Goal: Information Seeking & Learning: Learn about a topic

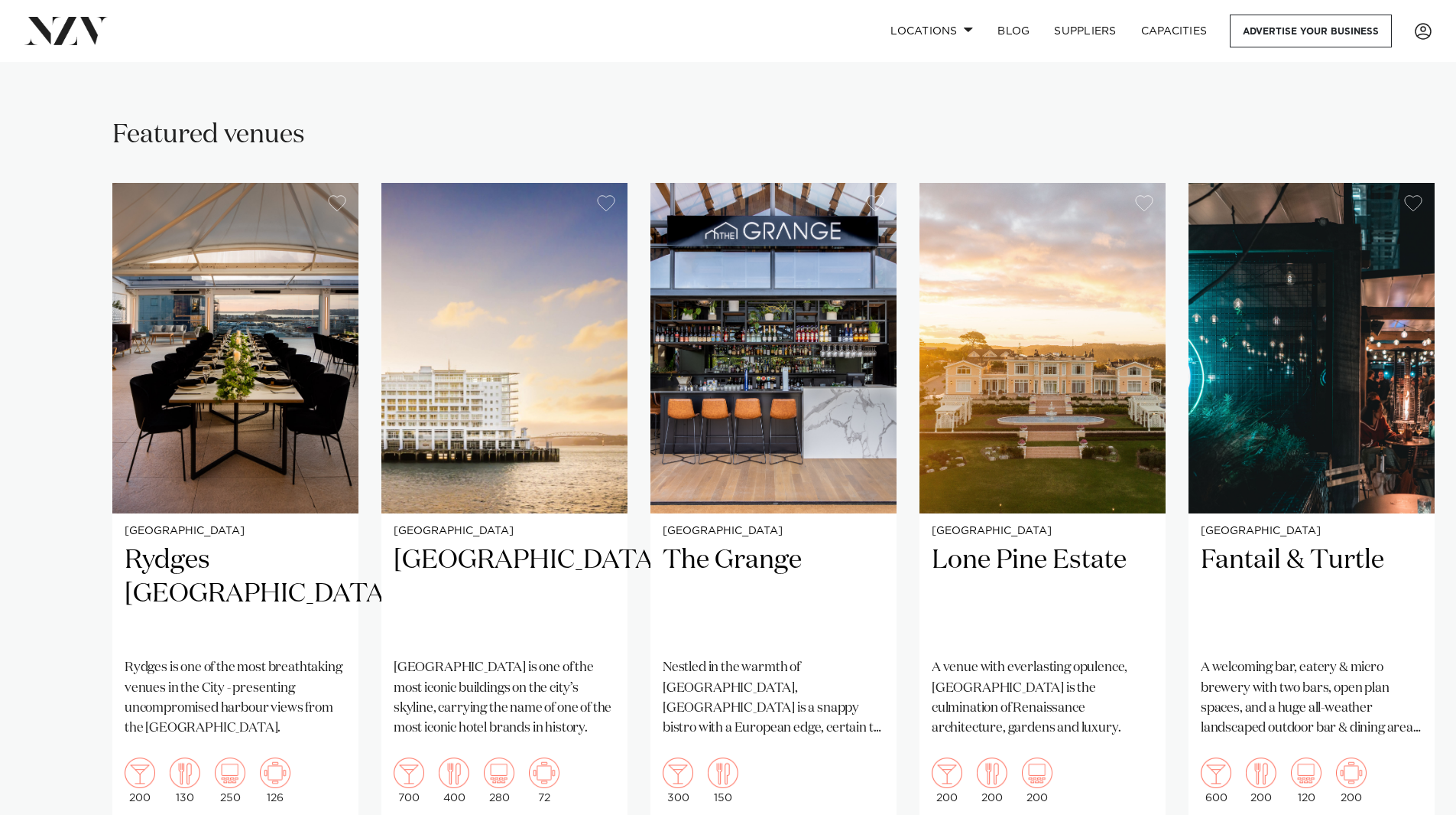
scroll to position [1071, 0]
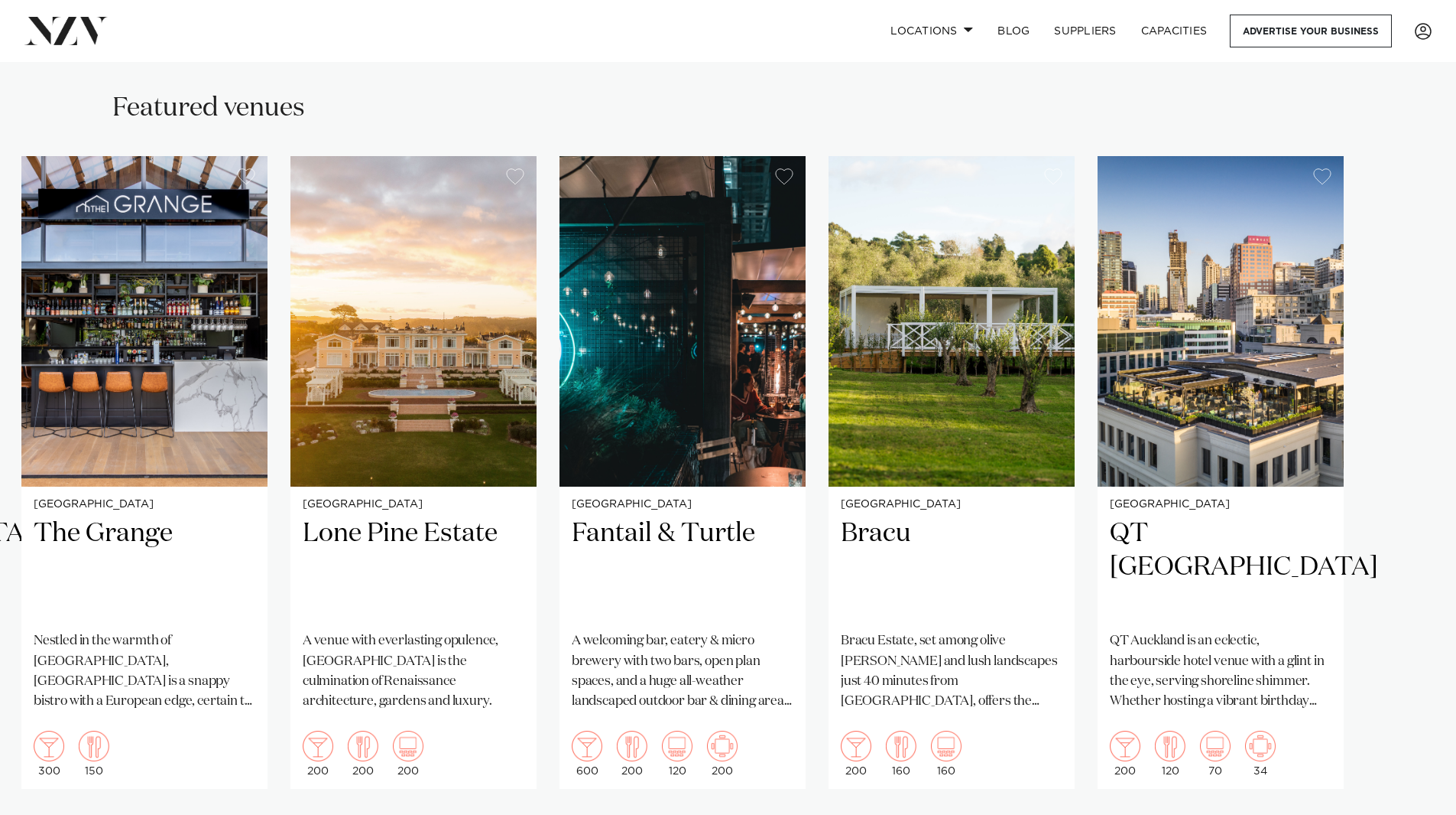
click at [1276, 750] on swiper-container "[GEOGRAPHIC_DATA] [GEOGRAPHIC_DATA] [GEOGRAPHIC_DATA] [GEOGRAPHIC_DATA] is one …" at bounding box center [728, 509] width 1456 height 706
click at [1209, 516] on h2 "QT [GEOGRAPHIC_DATA]" at bounding box center [1220, 567] width 221 height 103
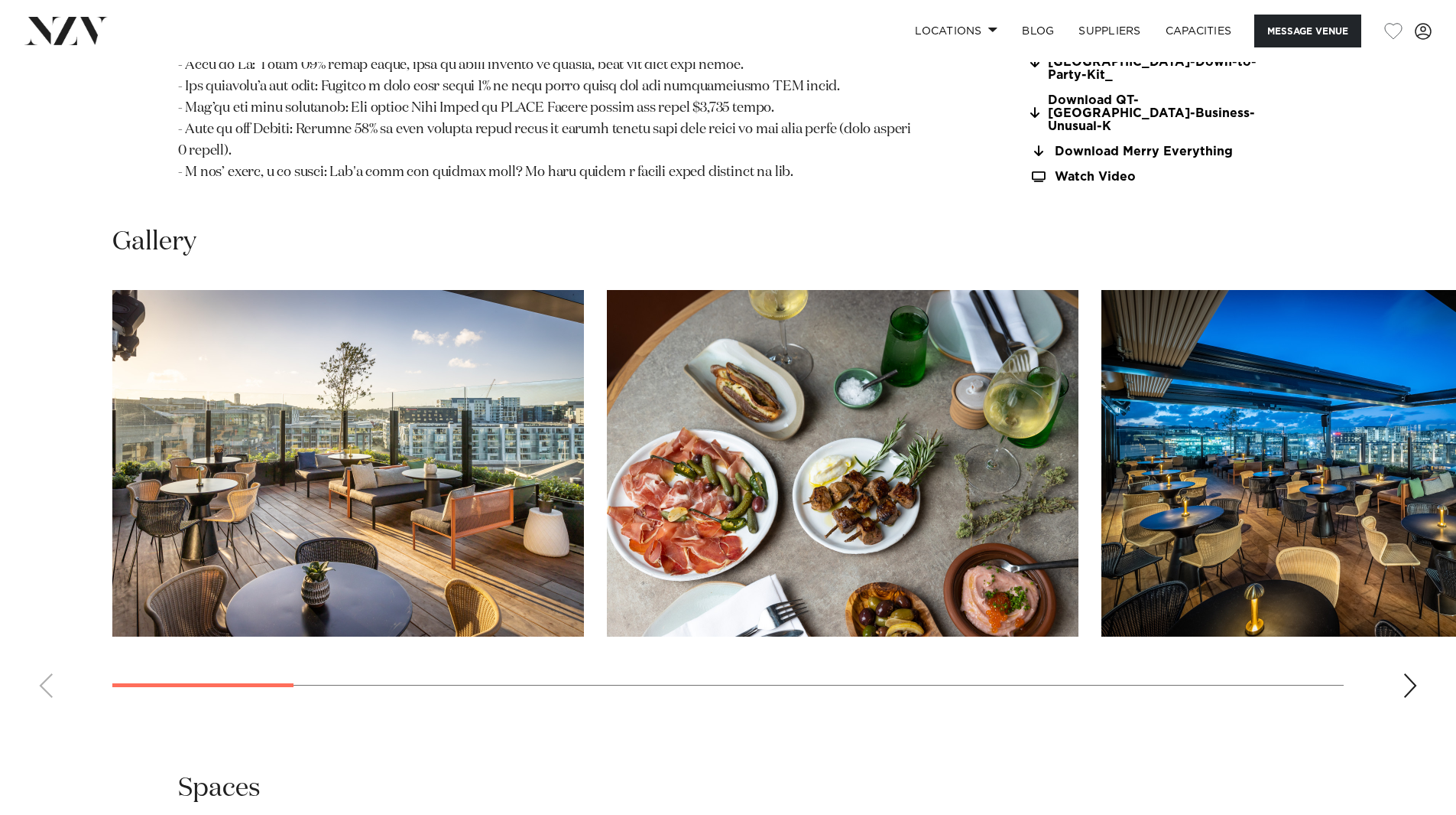
scroll to position [1836, 0]
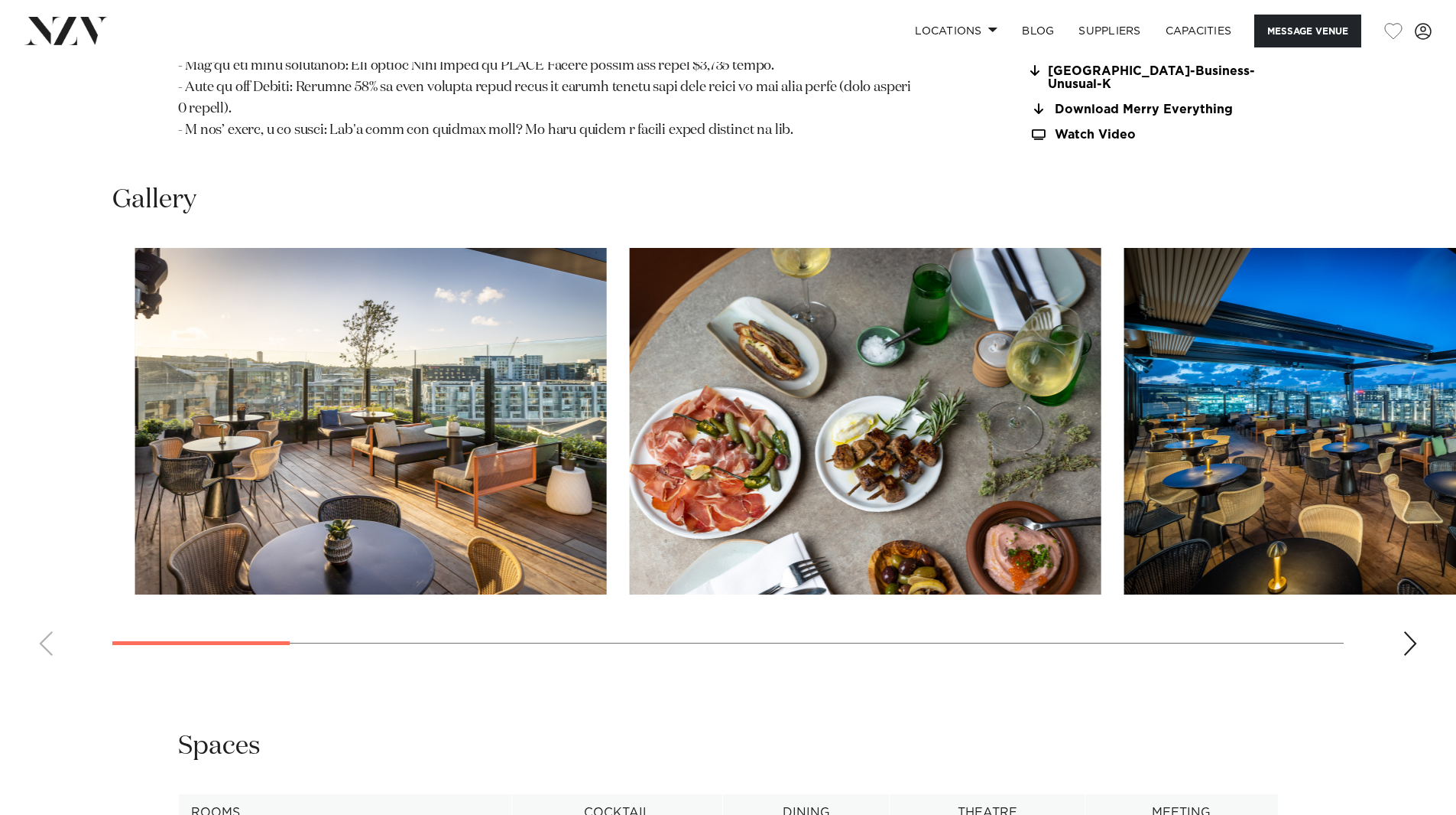
click at [350, 625] on swiper-container at bounding box center [728, 458] width 1456 height 420
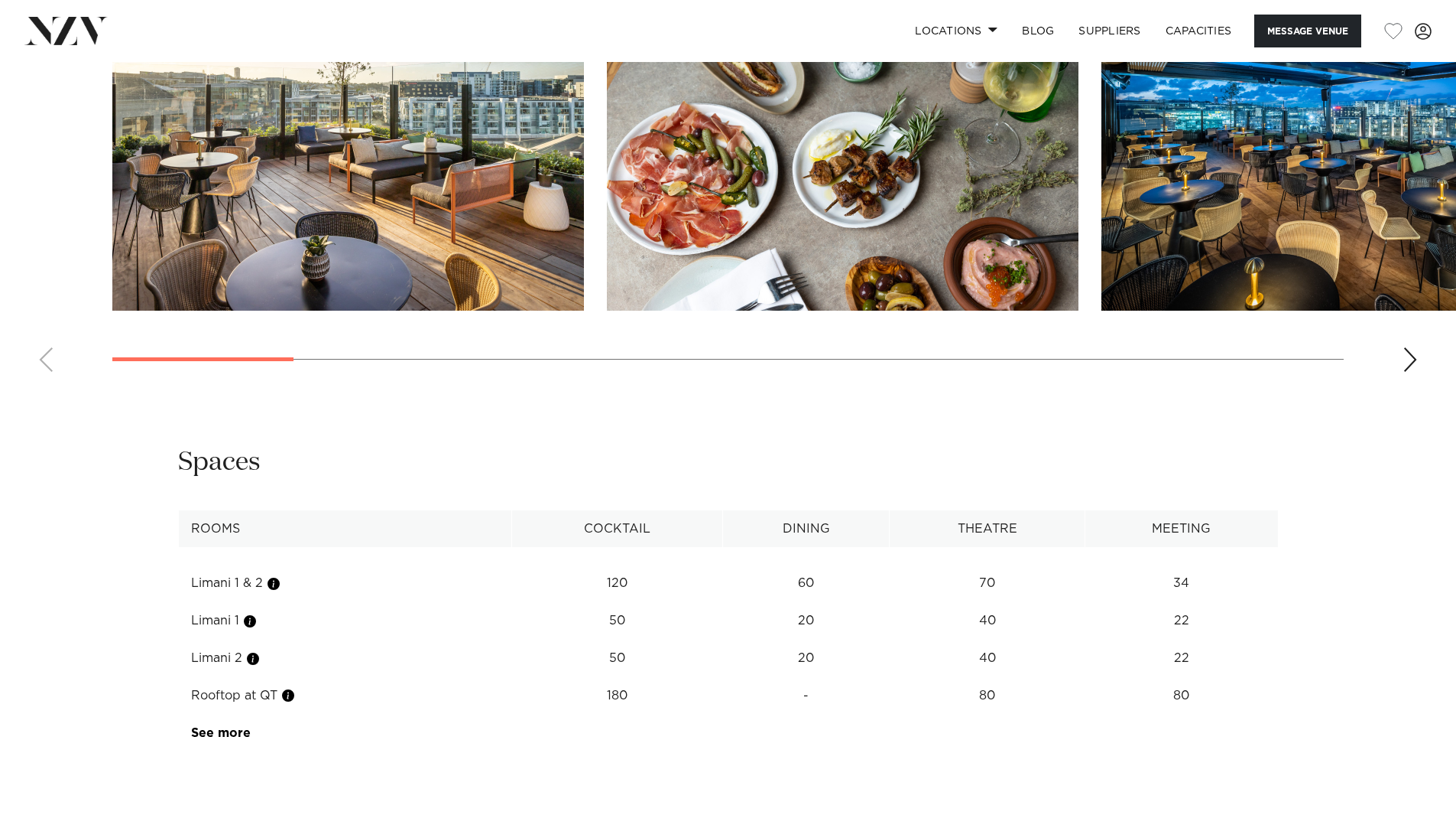
scroll to position [2141, 0]
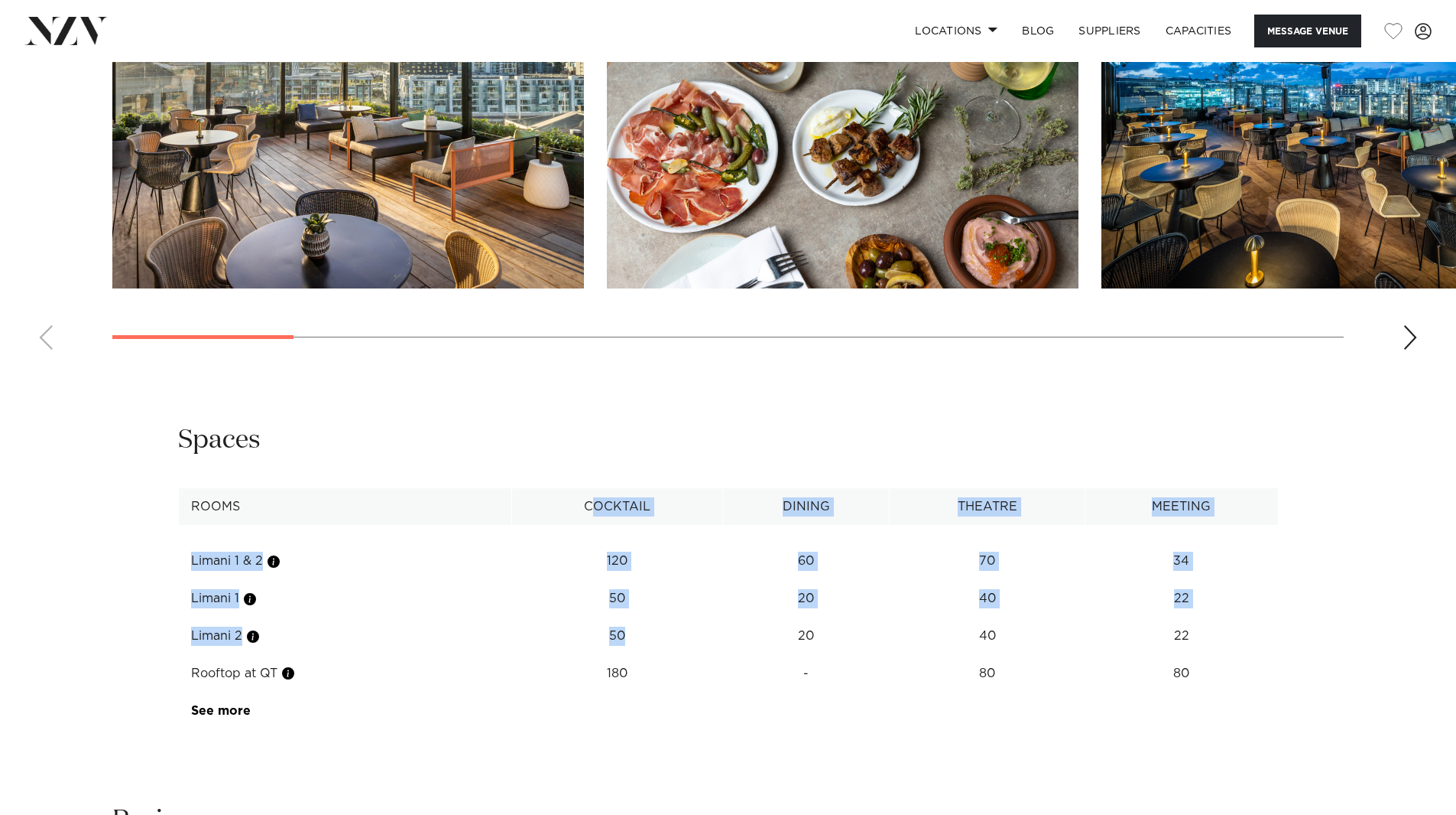
drag, startPoint x: 590, startPoint y: 494, endPoint x: 668, endPoint y: 624, distance: 151.6
click at [632, 598] on table "Rooms Cocktail Dining Theatre Meeting Limani 1 & 2 120 60 70 34 Limani 1 50 20 …" at bounding box center [729, 608] width 1101 height 242
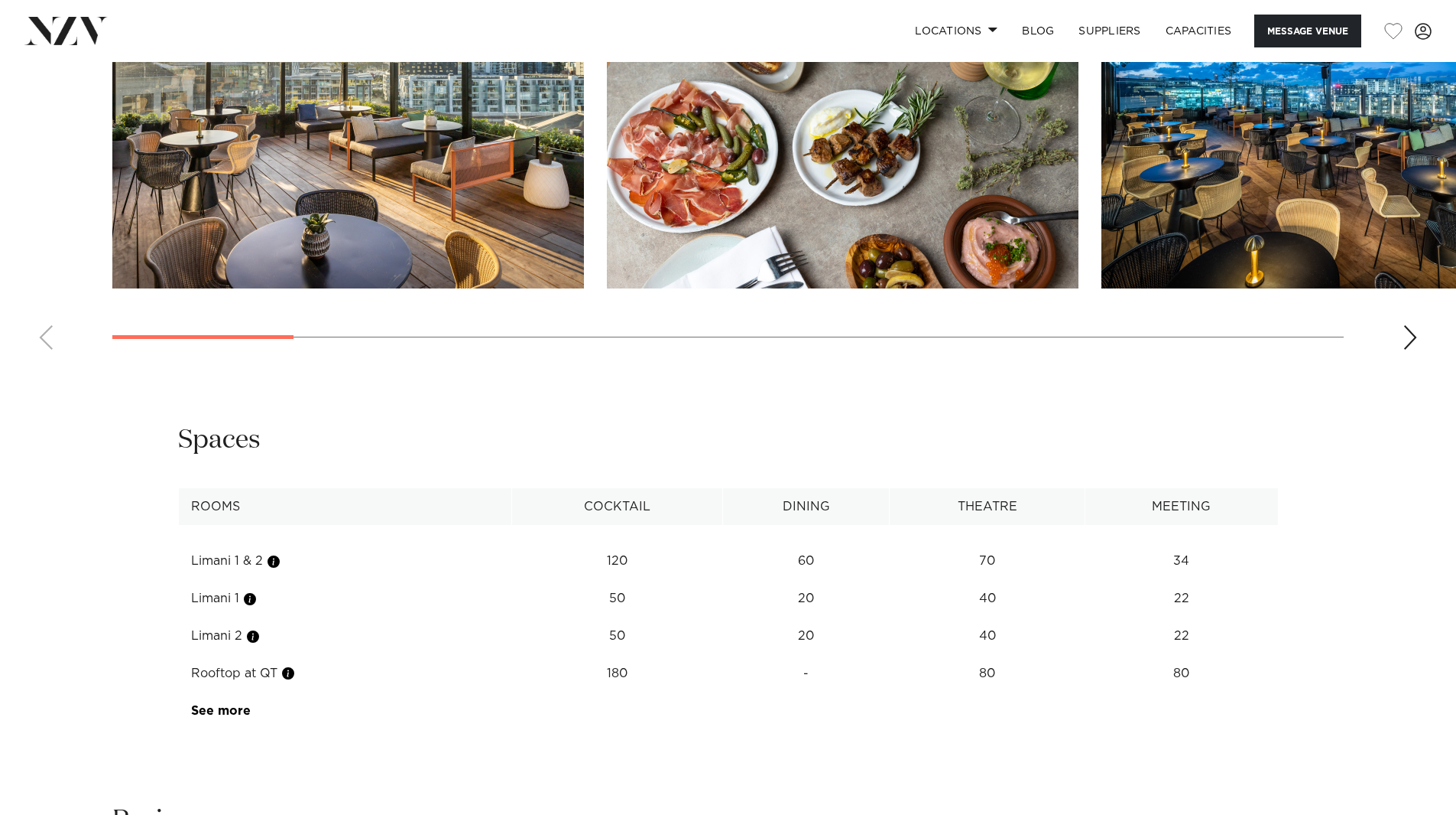
click at [748, 681] on table "Rooms Cocktail Dining Theatre Meeting Limani 1 & 2 120 60 70 34 Limani 1 50 20 …" at bounding box center [729, 608] width 1101 height 242
click at [211, 705] on link "See more" at bounding box center [251, 710] width 119 height 12
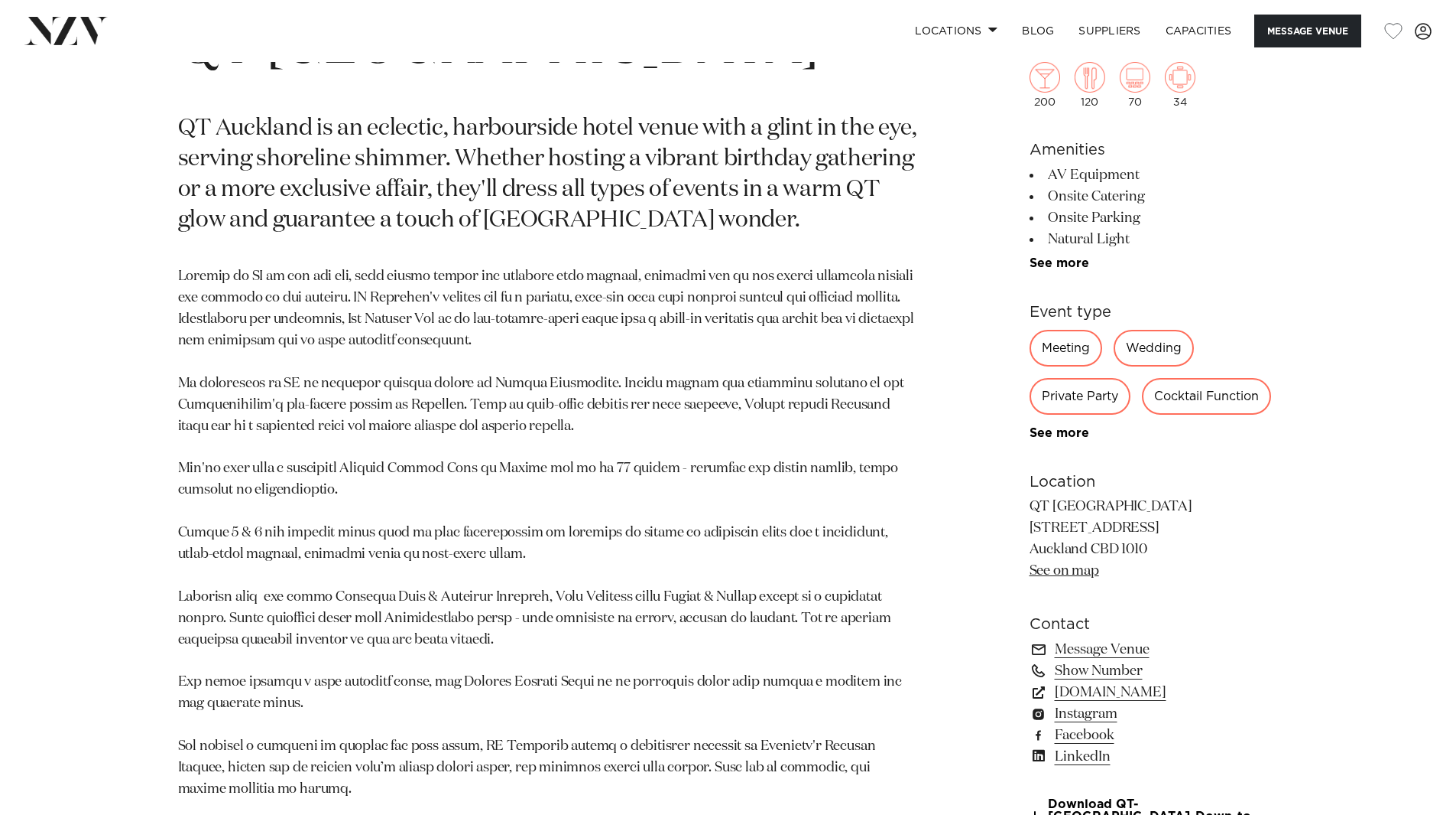
scroll to position [841, 0]
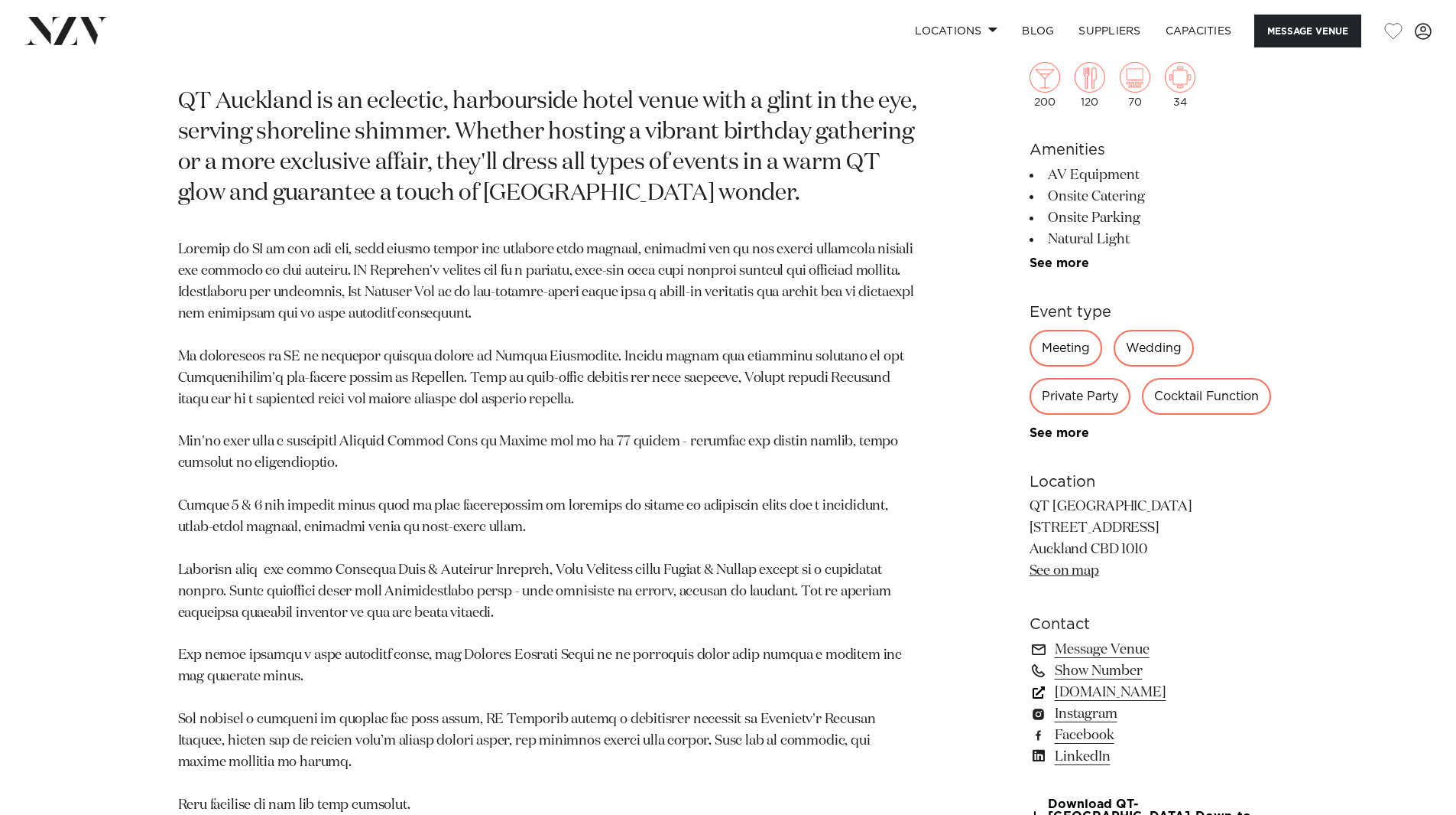
click at [1117, 688] on link "www.qthotels.com" at bounding box center [1154, 692] width 250 height 21
